Goal: Transaction & Acquisition: Subscribe to service/newsletter

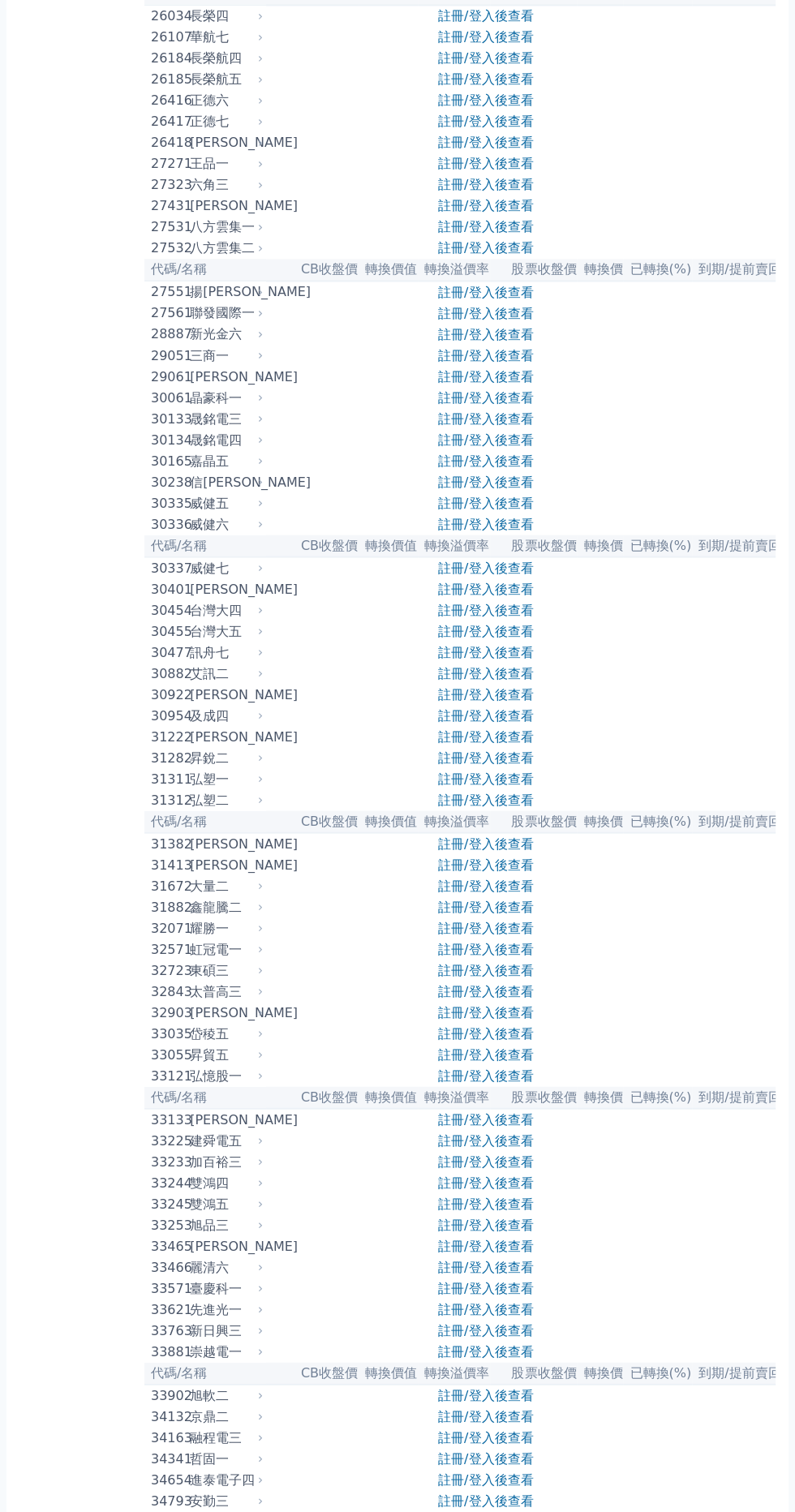
scroll to position [1804, 0]
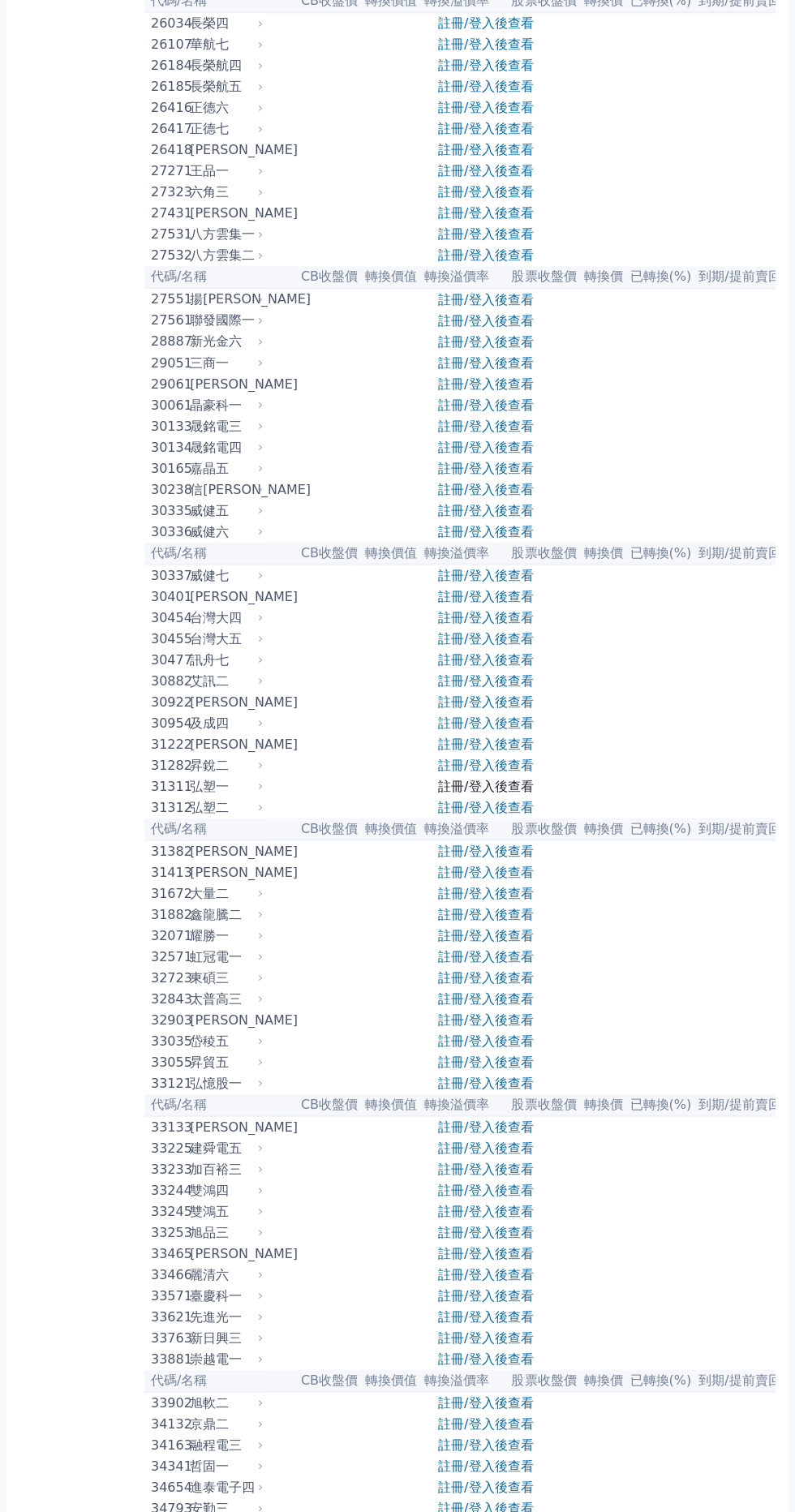
click at [503, 790] on link "註冊/登入後查看" at bounding box center [485, 786] width 95 height 16
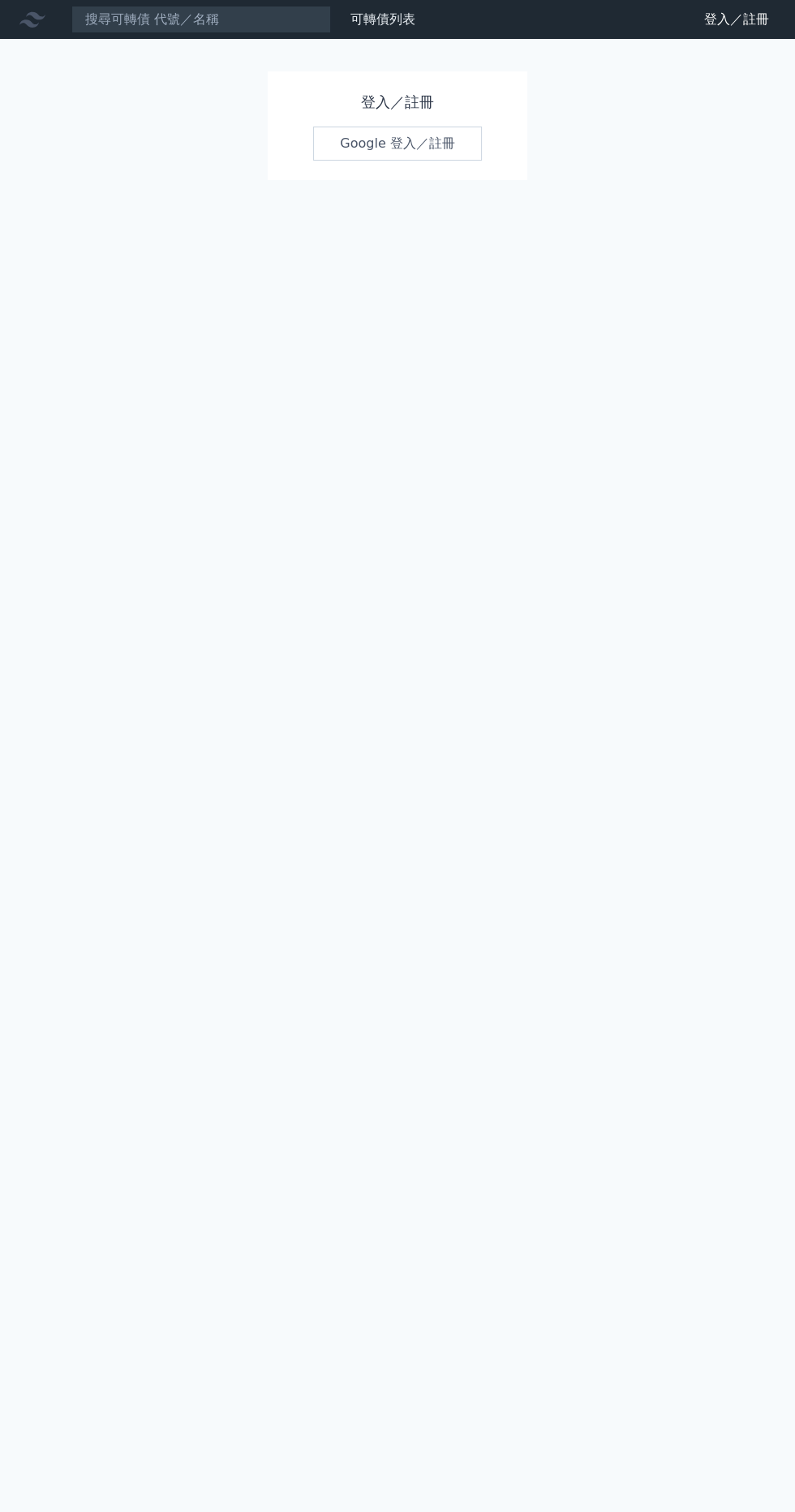
click at [428, 139] on link "Google 登入／註冊" at bounding box center [398, 143] width 169 height 34
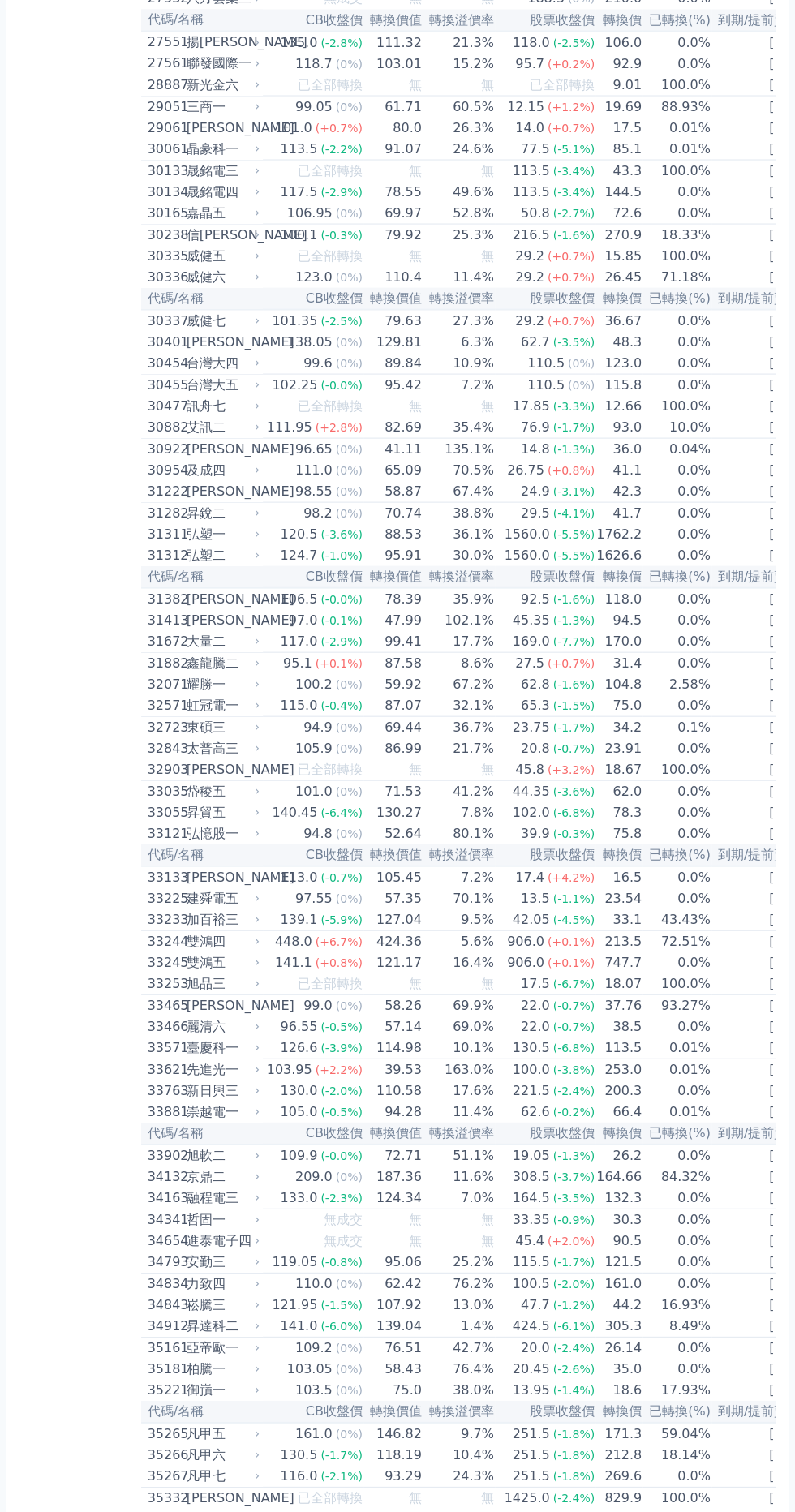
scroll to position [2078, 0]
click at [219, 524] on div "弘塑一" at bounding box center [221, 531] width 70 height 19
click at [254, 531] on div "弘塑一" at bounding box center [221, 531] width 70 height 19
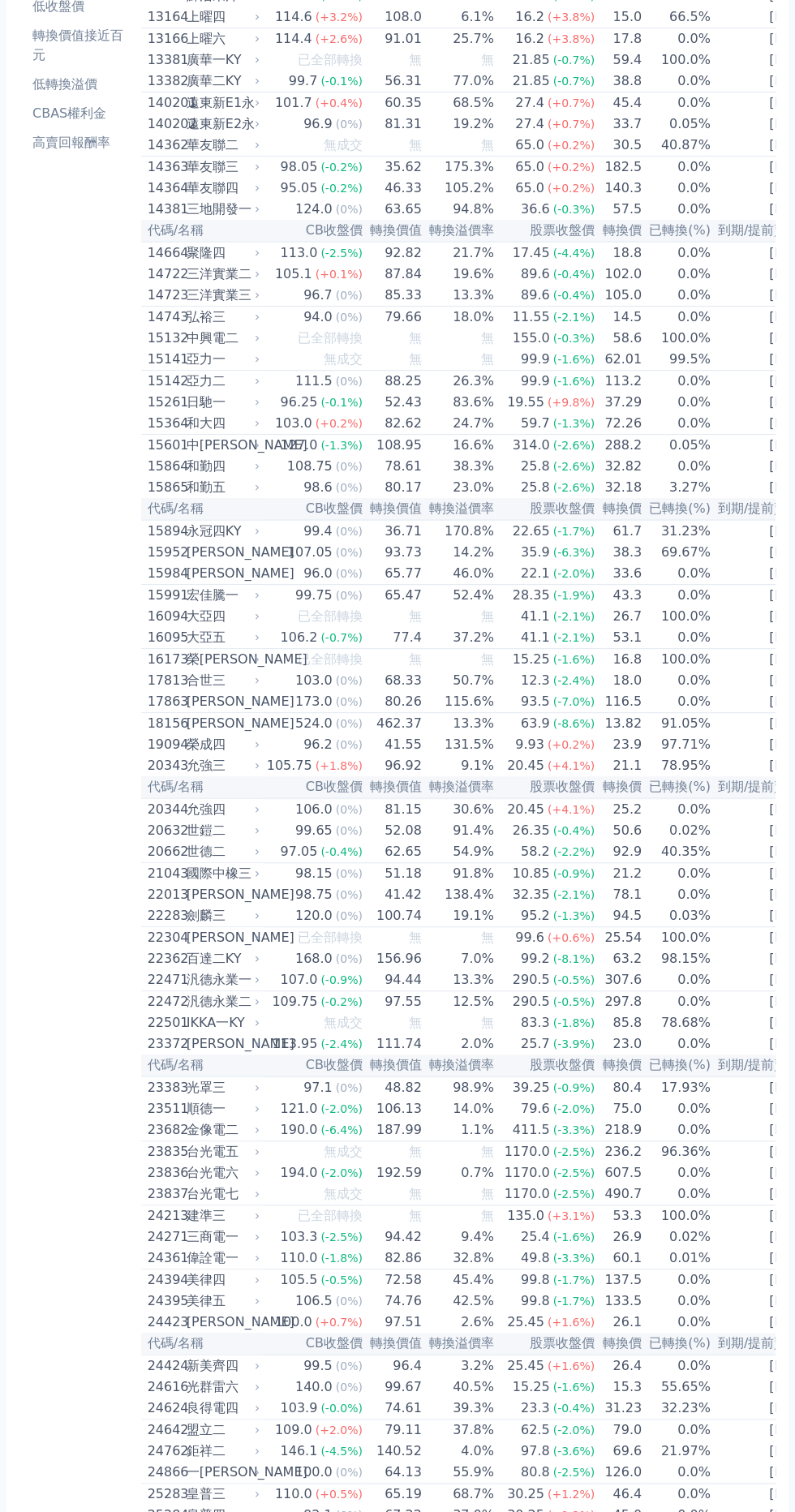
scroll to position [0, 0]
